Goal: Information Seeking & Learning: Learn about a topic

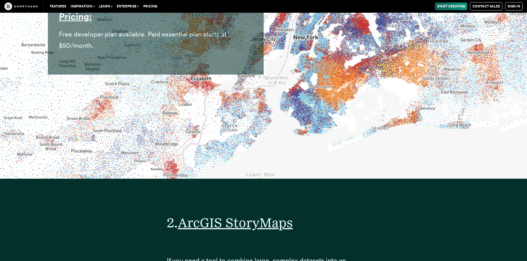
scroll to position [3179, 0]
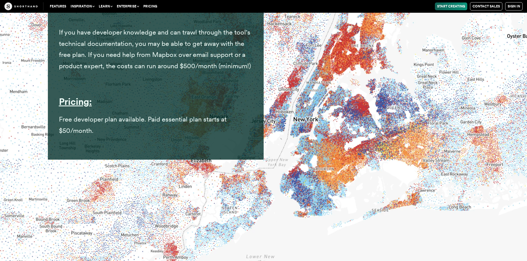
click at [139, 132] on span "Free developer plan available. Paid essential plan starts at $50/month." at bounding box center [143, 124] width 168 height 19
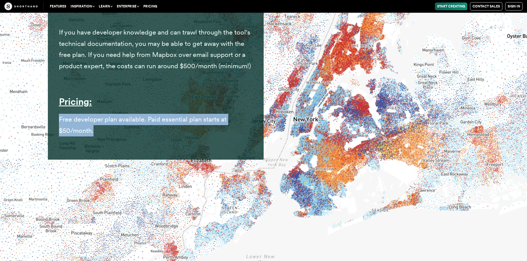
click at [138, 132] on span "Free developer plan available. Paid essential plan starts at $50/month." at bounding box center [143, 124] width 168 height 19
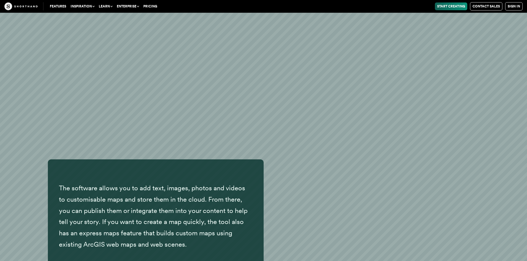
scroll to position [3787, 0]
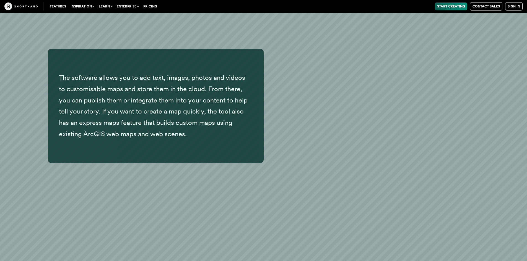
click at [140, 130] on span "The software allows you to add text, images, photos and videos to customisable …" at bounding box center [153, 106] width 189 height 64
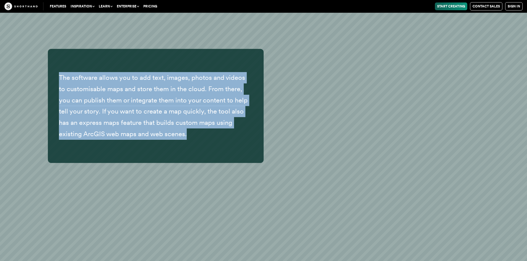
click at [140, 130] on span "The software allows you to add text, images, photos and videos to customisable …" at bounding box center [153, 106] width 189 height 64
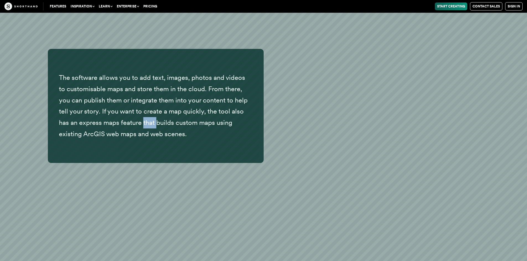
click at [140, 130] on span "The software allows you to add text, images, photos and videos to customisable …" at bounding box center [153, 106] width 189 height 64
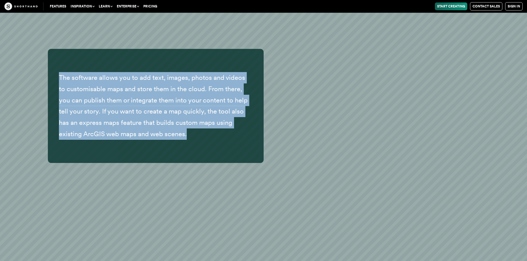
click at [140, 130] on span "The software allows you to add text, images, photos and videos to customisable …" at bounding box center [153, 106] width 189 height 64
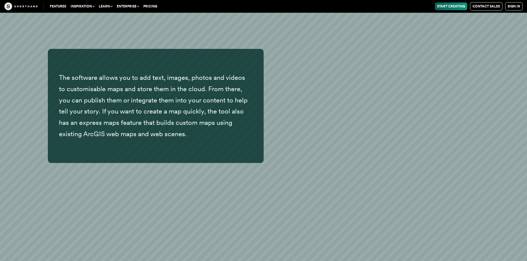
click at [66, 138] on span "The software allows you to add text, images, photos and videos to customisable …" at bounding box center [153, 106] width 189 height 64
drag, startPoint x: 66, startPoint y: 147, endPoint x: 106, endPoint y: 148, distance: 39.3
click at [106, 138] on span "The software allows you to add text, images, photos and videos to customisable …" at bounding box center [153, 106] width 189 height 64
